Goal: Check status: Check status

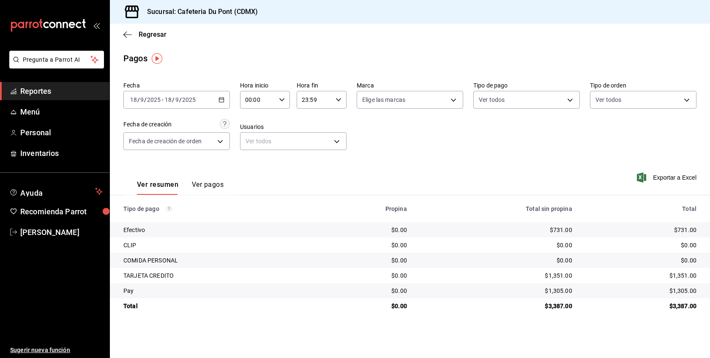
click at [63, 99] on link "Reportes" at bounding box center [55, 91] width 110 height 18
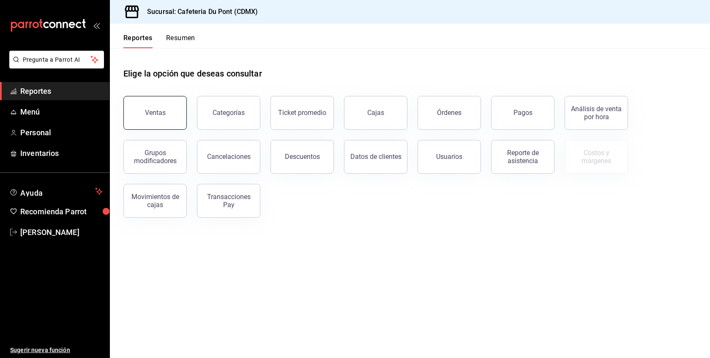
click at [172, 117] on button "Ventas" at bounding box center [154, 113] width 63 height 34
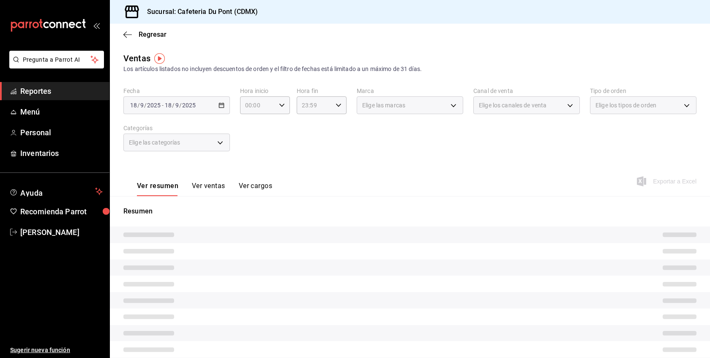
click at [191, 110] on div "2025-09-18 18 / 9 / 2025 - 2025-09-18 18 / 9 / 2025" at bounding box center [176, 105] width 107 height 18
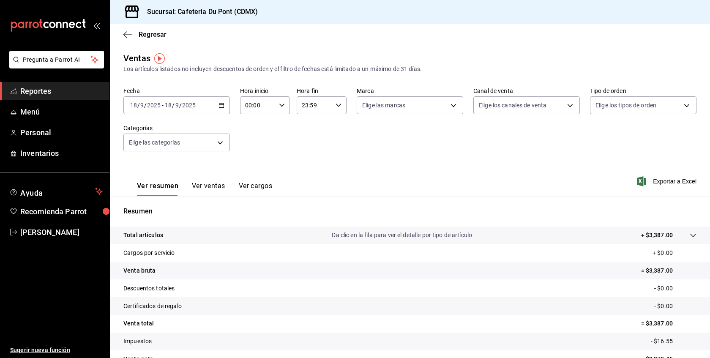
click at [191, 110] on div "2025-09-18 18 / 9 / 2025 - 2025-09-18 18 / 9 / 2025" at bounding box center [176, 105] width 107 height 18
click at [190, 129] on span "Hoy" at bounding box center [164, 130] width 66 height 9
click at [199, 104] on div "2025-09-18 18 / 9 / 2025 - 2025-09-18 18 / 9 / 2025" at bounding box center [176, 105] width 107 height 18
click at [188, 139] on li "Hoy" at bounding box center [163, 130] width 79 height 19
click at [192, 104] on input "2025" at bounding box center [189, 105] width 14 height 7
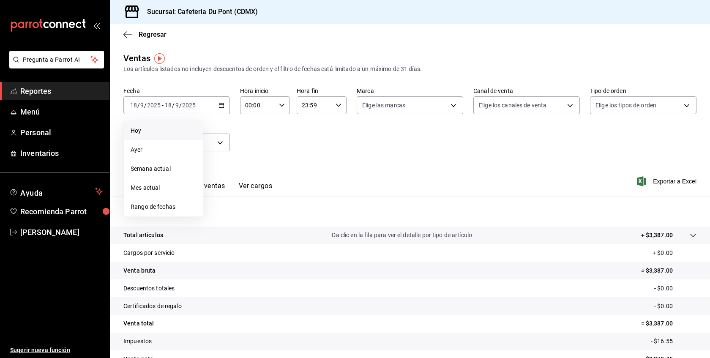
click at [169, 129] on span "Hoy" at bounding box center [164, 130] width 66 height 9
click at [165, 108] on input "18" at bounding box center [168, 105] width 8 height 7
click at [155, 132] on span "Hoy" at bounding box center [164, 130] width 66 height 9
click at [192, 108] on input "2025" at bounding box center [189, 105] width 14 height 7
click at [173, 129] on span "Hoy" at bounding box center [164, 130] width 66 height 9
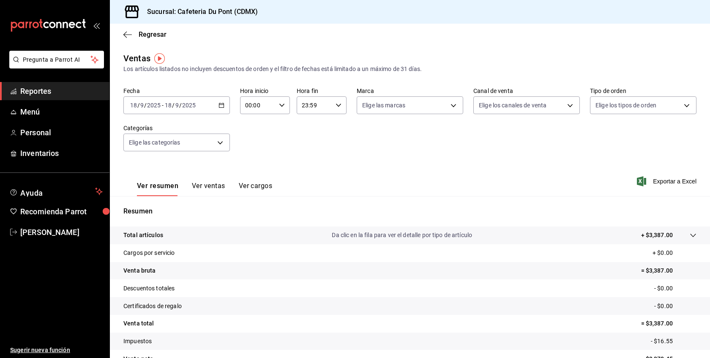
click at [197, 111] on div "2025-09-18 18 / 9 / 2025 - 2025-09-18 18 / 9 / 2025" at bounding box center [176, 105] width 107 height 18
click at [177, 134] on span "Hoy" at bounding box center [164, 130] width 66 height 9
click at [201, 110] on div "2025-09-18 18 / 9 / 2025 - 2025-09-18 18 / 9 / 2025" at bounding box center [176, 105] width 107 height 18
click at [164, 133] on span "Hoy" at bounding box center [164, 130] width 66 height 9
click at [58, 86] on span "Reportes" at bounding box center [61, 90] width 82 height 11
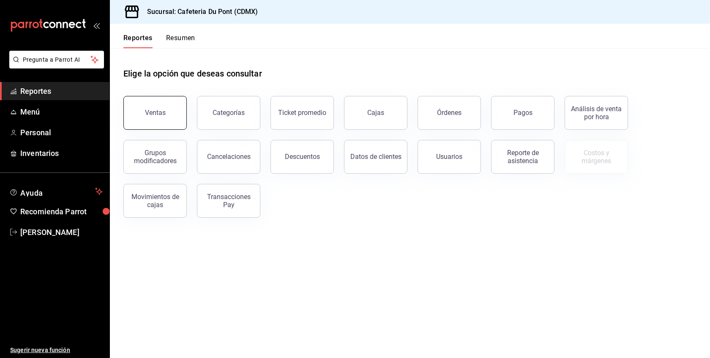
click at [160, 99] on button "Ventas" at bounding box center [154, 113] width 63 height 34
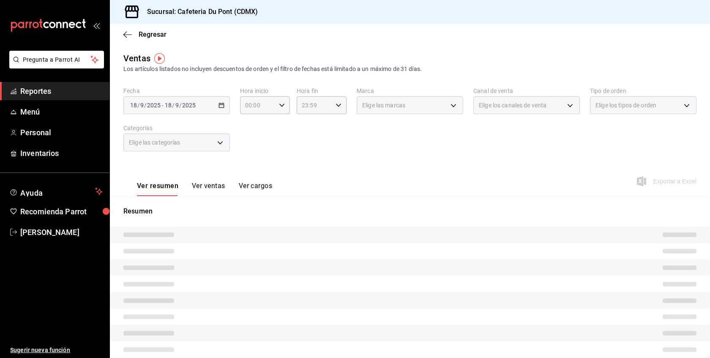
click at [198, 105] on div "2025-09-18 18 / 9 / 2025 - 2025-09-18 18 / 9 / 2025" at bounding box center [176, 105] width 107 height 18
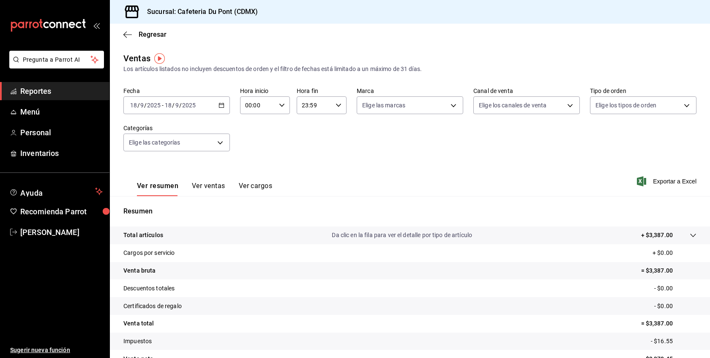
click at [188, 105] on input "2025" at bounding box center [189, 105] width 14 height 7
click at [159, 128] on span "Hoy" at bounding box center [164, 130] width 66 height 9
